Goal: Task Accomplishment & Management: Manage account settings

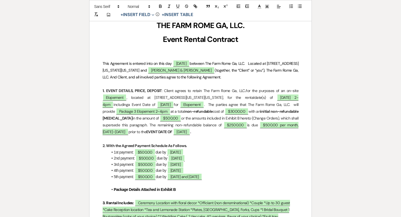
scroll to position [94, 0]
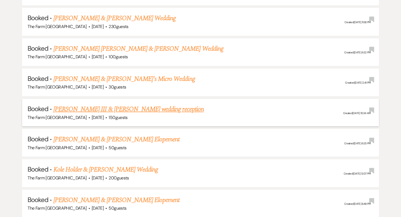
scroll to position [322, 0]
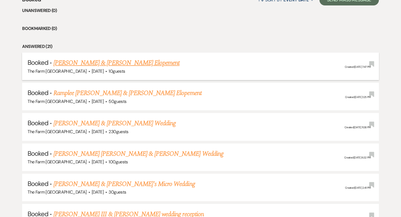
click at [104, 63] on link "[PERSON_NAME] & [PERSON_NAME] Elopement" at bounding box center [116, 63] width 126 height 10
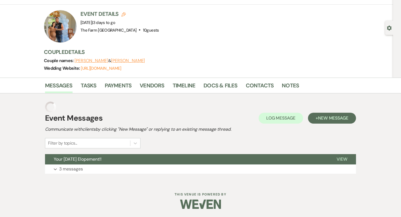
scroll to position [17, 0]
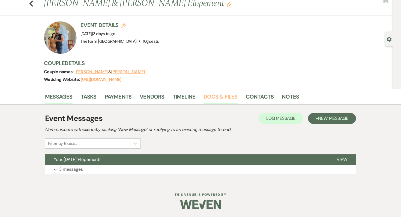
click at [228, 98] on link "Docs & Files" at bounding box center [220, 98] width 34 height 12
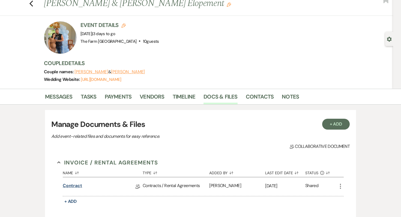
click at [76, 186] on link "Contract" at bounding box center [72, 187] width 19 height 8
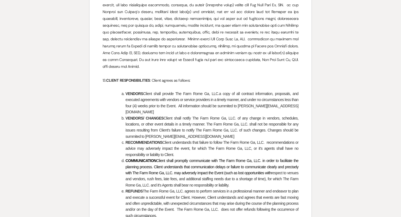
scroll to position [887, 0]
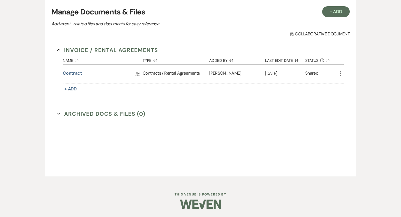
scroll to position [17, 0]
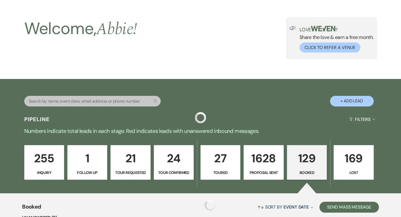
scroll to position [225, 0]
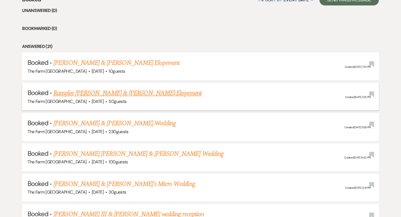
click at [64, 95] on link "Ramplee [PERSON_NAME] & [PERSON_NAME] Elopement" at bounding box center [127, 93] width 148 height 10
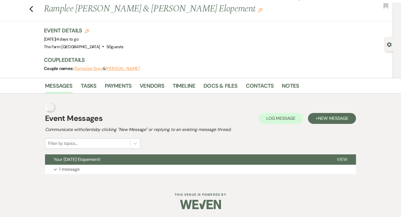
scroll to position [1, 0]
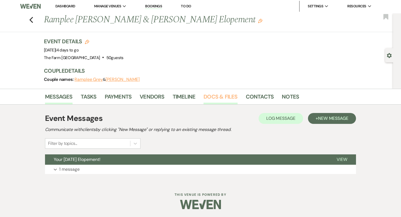
click at [212, 96] on link "Docs & Files" at bounding box center [220, 98] width 34 height 12
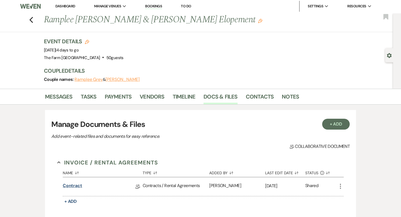
click at [70, 186] on link "Contract" at bounding box center [72, 187] width 19 height 8
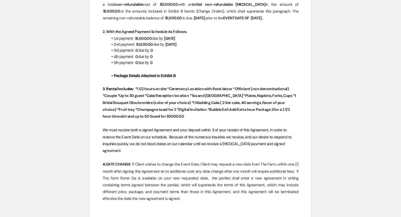
scroll to position [176, 0]
